Goal: Check status: Check status

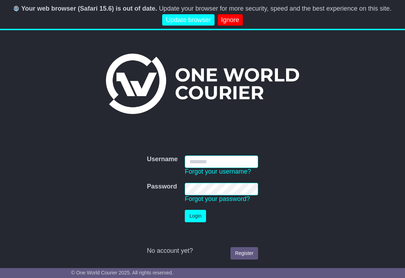
type input "**********"
click at [191, 218] on button "Login" at bounding box center [195, 215] width 21 height 12
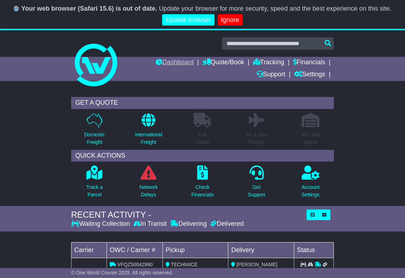
click at [183, 65] on link "Dashboard" at bounding box center [175, 63] width 38 height 12
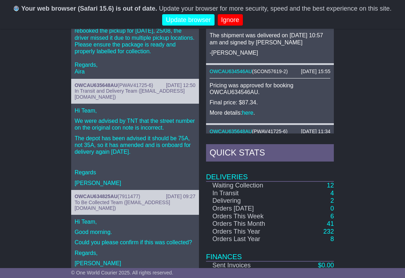
scroll to position [405, 0]
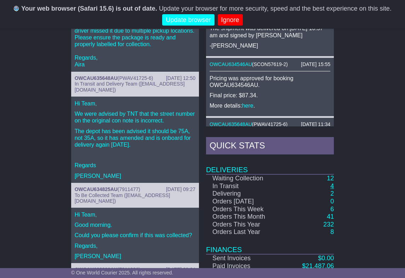
click at [334, 183] on link "4" at bounding box center [333, 185] width 4 height 7
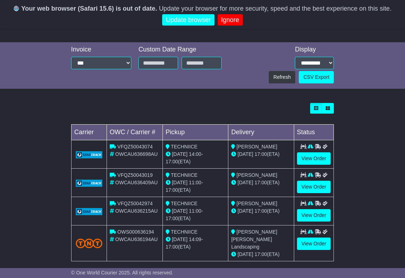
scroll to position [210, 0]
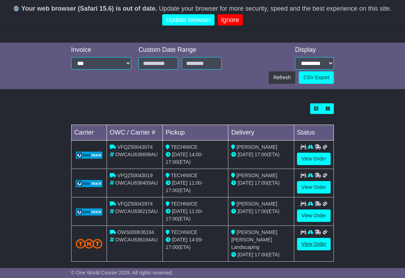
click at [308, 241] on link "View Order" at bounding box center [314, 243] width 34 height 12
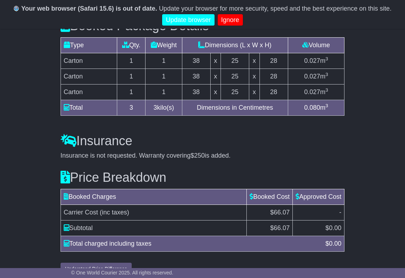
scroll to position [667, 0]
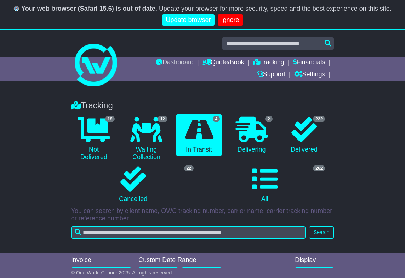
click at [164, 63] on link "Dashboard" at bounding box center [175, 63] width 38 height 12
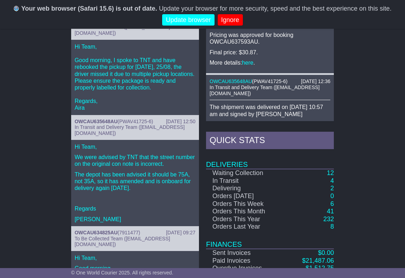
scroll to position [432, 0]
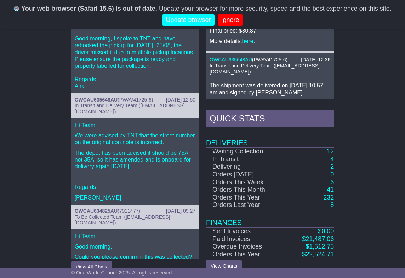
click at [334, 168] on link "2" at bounding box center [333, 166] width 4 height 7
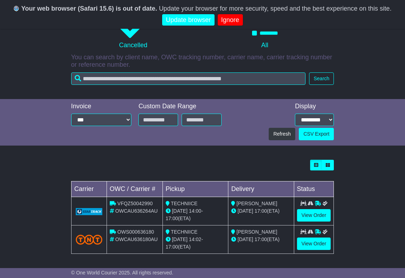
scroll to position [153, 0]
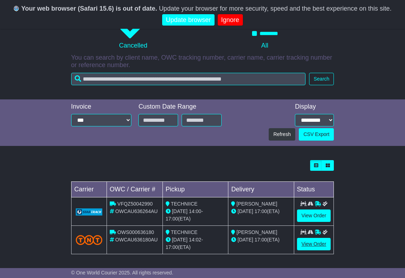
click at [302, 240] on link "View Order" at bounding box center [314, 243] width 34 height 12
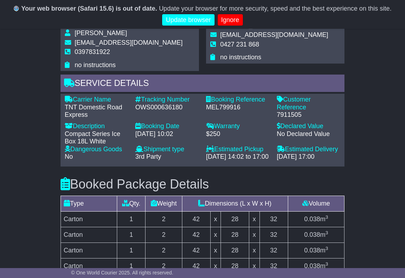
scroll to position [522, 0]
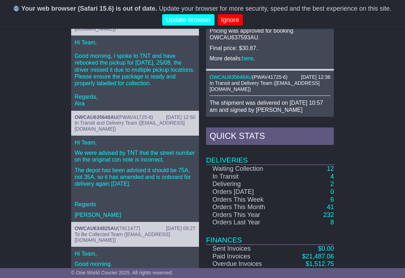
scroll to position [415, 0]
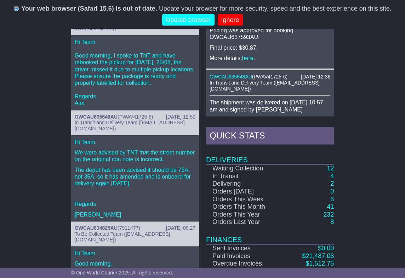
click at [333, 166] on link "12" at bounding box center [330, 167] width 7 height 7
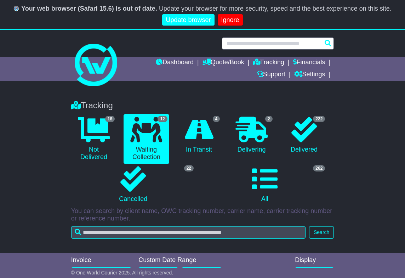
click at [265, 47] on input "text" at bounding box center [278, 43] width 112 height 12
paste input "**********"
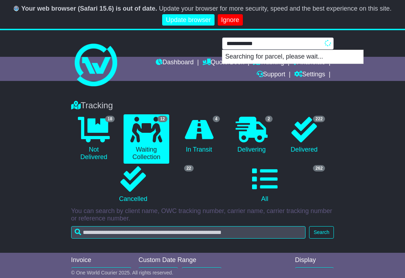
type input "**********"
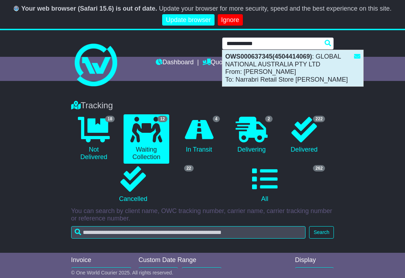
click at [295, 69] on div "OWS000637345(4504414069) : GLOBAL NATIONAL AUSTRALIA PTY LTD From: Pam Wo To: N…" at bounding box center [293, 68] width 141 height 36
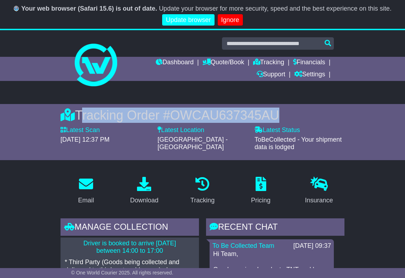
drag, startPoint x: 79, startPoint y: 114, endPoint x: 287, endPoint y: 111, distance: 208.1
click at [287, 111] on div "Tracking Order # OWCAU637345AU" at bounding box center [203, 114] width 285 height 15
copy div "Tracking Order # OWCAU637345AU"
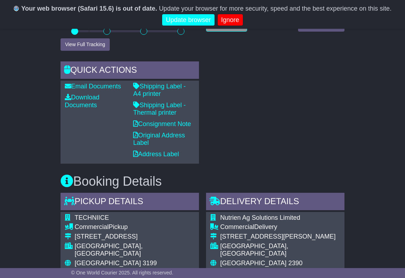
scroll to position [355, 0]
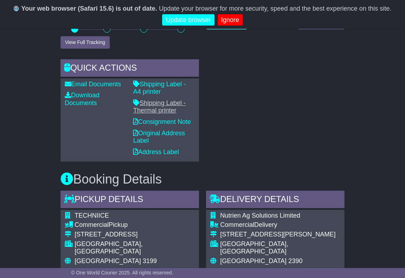
click at [159, 101] on link "Shipping Label - Thermal printer" at bounding box center [159, 106] width 52 height 15
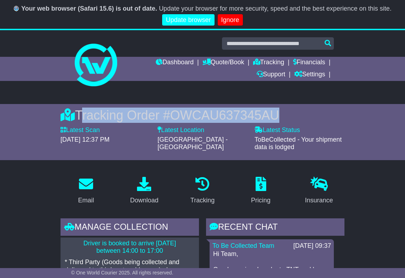
scroll to position [0, 0]
